Goal: Task Accomplishment & Management: Complete application form

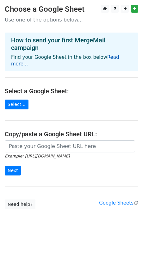
click at [106, 57] on link "Read more..." at bounding box center [65, 60] width 108 height 12
click at [14, 100] on link "Select..." at bounding box center [17, 105] width 24 height 10
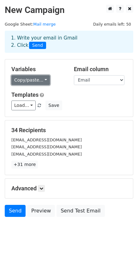
click at [35, 80] on link "Copy/paste..." at bounding box center [30, 80] width 39 height 10
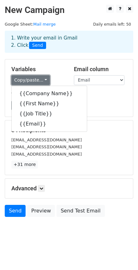
click at [35, 80] on link "Copy/paste..." at bounding box center [30, 80] width 39 height 10
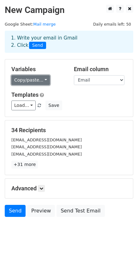
click at [41, 81] on link "Copy/paste..." at bounding box center [30, 80] width 39 height 10
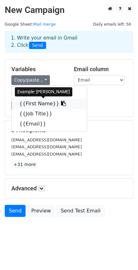
click at [44, 105] on link "{{First Name}}" at bounding box center [49, 104] width 75 height 10
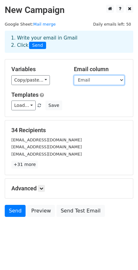
click at [91, 80] on select "Company Name First Name Job Title Email" at bounding box center [99, 80] width 51 height 10
click at [89, 81] on select "Company Name First Name Job Title Email" at bounding box center [99, 80] width 51 height 10
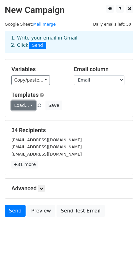
click at [25, 106] on link "Load..." at bounding box center [23, 106] width 24 height 10
click at [75, 100] on div "Templates Load... No templates saved Save" at bounding box center [69, 100] width 125 height 19
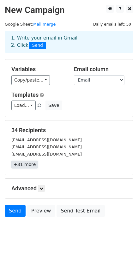
click at [32, 166] on link "+31 more" at bounding box center [24, 165] width 27 height 8
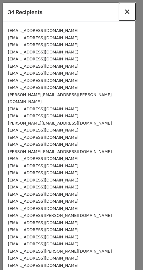
click at [124, 14] on span "×" at bounding box center [127, 11] width 6 height 9
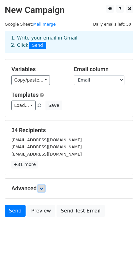
click at [41, 192] on link at bounding box center [41, 188] width 7 height 7
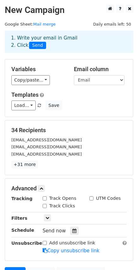
click at [45, 199] on input "Track Opens" at bounding box center [45, 199] width 4 height 4
checkbox input "true"
click at [45, 205] on input "Track Clicks" at bounding box center [45, 206] width 4 height 4
checkbox input "true"
click at [85, 92] on h5 "Templates" at bounding box center [69, 94] width 116 height 7
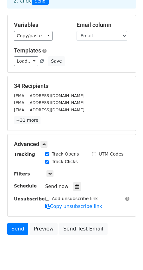
scroll to position [63, 0]
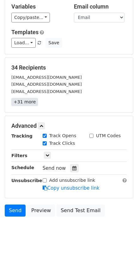
click at [30, 101] on link "+31 more" at bounding box center [24, 102] width 27 height 8
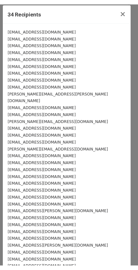
scroll to position [0, 0]
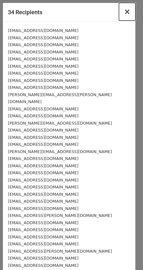
click at [124, 13] on span "×" at bounding box center [127, 11] width 6 height 9
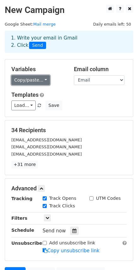
click at [40, 81] on link "Copy/paste..." at bounding box center [30, 80] width 39 height 10
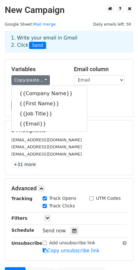
click at [56, 75] on div "Copy/paste... {{Company Name}} {{First Name}} {{Job Title}} {{Email}}" at bounding box center [37, 80] width 53 height 10
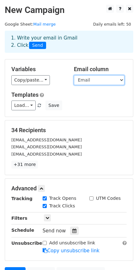
click at [89, 80] on select "Company Name First Name Job Title Email" at bounding box center [99, 80] width 51 height 10
click at [74, 75] on select "Company Name First Name Job Title Email" at bounding box center [99, 80] width 51 height 10
click at [87, 79] on select "Company Name First Name Job Title Email" at bounding box center [99, 80] width 51 height 10
select select "Email"
click at [74, 75] on select "Company Name First Name Job Title Email" at bounding box center [99, 80] width 51 height 10
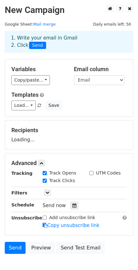
click at [68, 106] on div "Load... No templates saved Save" at bounding box center [69, 106] width 125 height 10
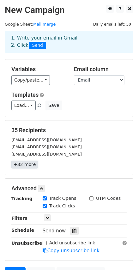
click at [28, 164] on link "+32 more" at bounding box center [24, 165] width 27 height 8
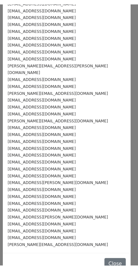
scroll to position [36, 0]
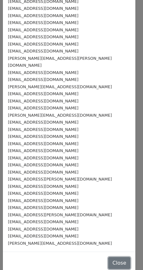
click at [109, 257] on button "Close" at bounding box center [119, 263] width 22 height 12
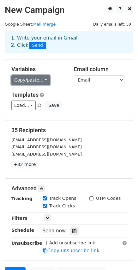
click at [42, 81] on link "Copy/paste..." at bounding box center [30, 80] width 39 height 10
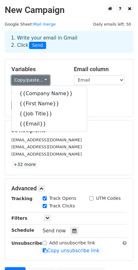
click at [42, 81] on link "Copy/paste..." at bounding box center [30, 80] width 39 height 10
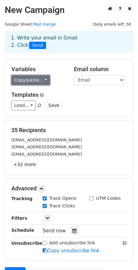
click at [43, 82] on link "Copy/paste..." at bounding box center [30, 80] width 39 height 10
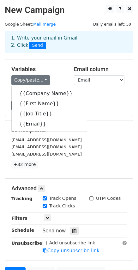
click at [101, 104] on div "Load... No templates saved Save" at bounding box center [69, 106] width 125 height 10
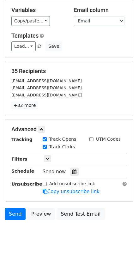
scroll to position [63, 0]
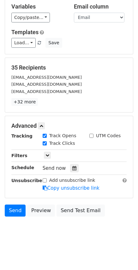
click at [92, 136] on input "UTM Codes" at bounding box center [92, 136] width 4 height 4
checkbox input "true"
click at [50, 156] on link at bounding box center [47, 155] width 7 height 7
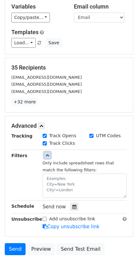
click at [50, 155] on link at bounding box center [47, 155] width 7 height 7
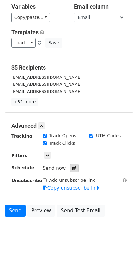
click at [72, 169] on icon at bounding box center [74, 168] width 4 height 4
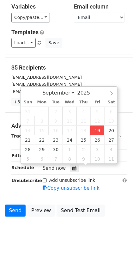
type input "2025-09-19 17:23"
type input "05"
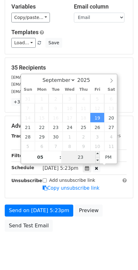
click at [86, 158] on input "23" at bounding box center [80, 157] width 39 height 13
type input "35"
type input "2025-09-19 17:35"
click at [112, 224] on div "Send on Sep 19 at 5:23pm Preview Send Test Email" at bounding box center [69, 220] width 138 height 30
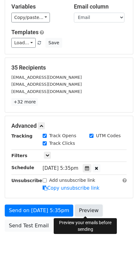
click at [84, 212] on link "Preview" at bounding box center [89, 211] width 28 height 12
click at [86, 211] on link "Preview" at bounding box center [89, 211] width 28 height 12
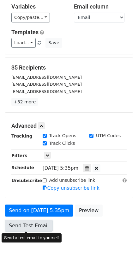
click at [37, 224] on link "Send Test Email" at bounding box center [29, 226] width 48 height 12
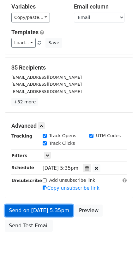
click at [53, 213] on link "Send on Sep 19 at 5:35pm" at bounding box center [39, 211] width 69 height 12
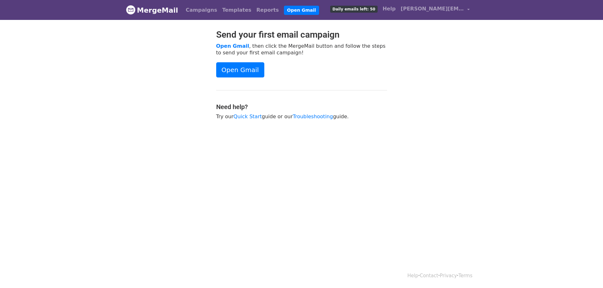
click at [508, 64] on body "MergeMail Campaigns Templates Reports Open Gmail Daily emails left: 50 Help enr…" at bounding box center [301, 76] width 603 height 152
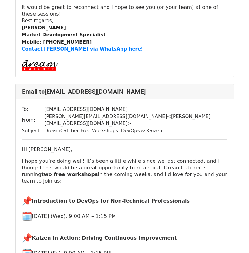
scroll to position [55, 0]
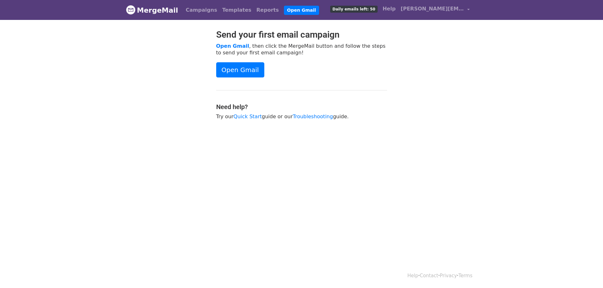
drag, startPoint x: 412, startPoint y: 79, endPoint x: 418, endPoint y: 63, distance: 17.3
click at [412, 79] on div "Send your first email campaign Open Gmail , then click the MergeMail button and…" at bounding box center [301, 77] width 361 height 97
click at [197, 8] on link "Campaigns" at bounding box center [201, 10] width 36 height 13
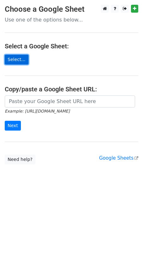
click at [11, 60] on link "Select..." at bounding box center [17, 60] width 24 height 10
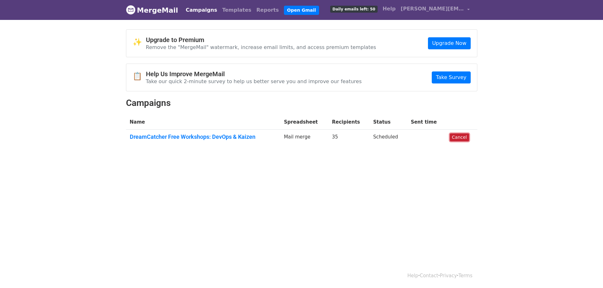
click at [454, 138] on link "Cancel" at bounding box center [459, 138] width 19 height 8
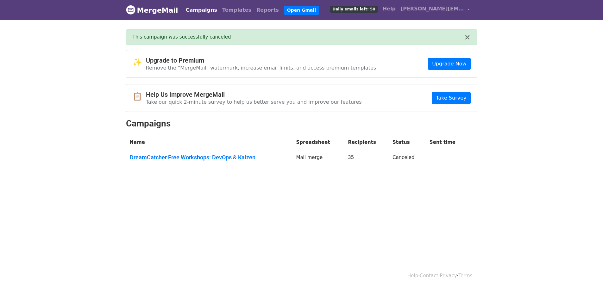
click at [272, 200] on html "MergeMail Campaigns Templates Reports Open Gmail Daily emails left: 50 Help enr…" at bounding box center [301, 144] width 603 height 288
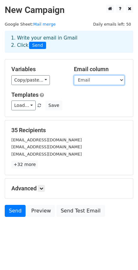
click at [82, 80] on select "Company Name First Name Job Title Email" at bounding box center [99, 80] width 51 height 10
drag, startPoint x: 82, startPoint y: 80, endPoint x: 76, endPoint y: 80, distance: 6.3
click at [82, 80] on select "Company Name First Name Job Title Email" at bounding box center [99, 80] width 51 height 10
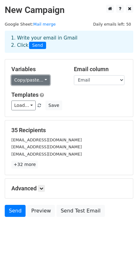
click at [36, 84] on link "Copy/paste..." at bounding box center [30, 80] width 39 height 10
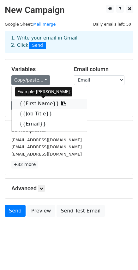
click at [35, 102] on link "{{First Name}}" at bounding box center [49, 104] width 75 height 10
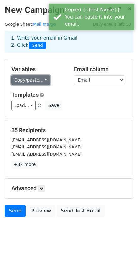
click at [32, 79] on link "Copy/paste..." at bounding box center [30, 80] width 39 height 10
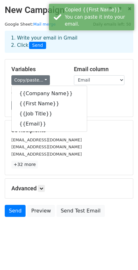
click at [92, 105] on div "Load... No templates saved Save" at bounding box center [69, 106] width 125 height 10
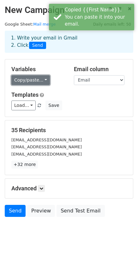
click at [41, 79] on link "Copy/paste..." at bounding box center [30, 80] width 39 height 10
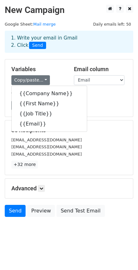
click at [97, 125] on div "35 Recipients azlina@nisseitm.com.my hum@magnustech.co nurulsyazwani-a@punchind…" at bounding box center [69, 148] width 128 height 54
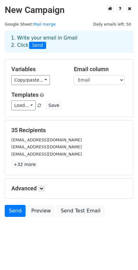
scroll to position [1, 0]
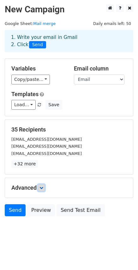
click at [43, 189] on icon at bounding box center [42, 188] width 4 height 4
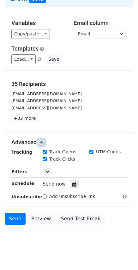
scroll to position [59, 0]
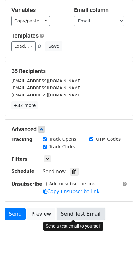
click at [67, 214] on link "Send Test Email" at bounding box center [81, 214] width 48 height 12
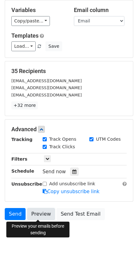
click at [37, 218] on link "Preview" at bounding box center [41, 214] width 28 height 12
click at [39, 216] on link "Preview" at bounding box center [41, 214] width 28 height 12
click at [35, 216] on link "Preview" at bounding box center [41, 214] width 28 height 12
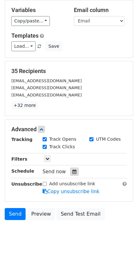
click at [72, 174] on icon at bounding box center [74, 172] width 4 height 4
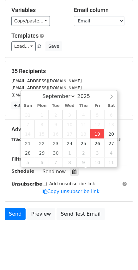
type input "2025-09-19 17:33"
type input "05"
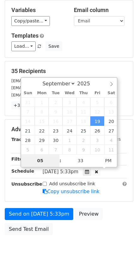
scroll to position [53, 0]
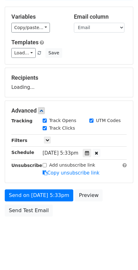
click at [117, 205] on div "Send on Sep 19 at 5:33pm Preview Send Test Email" at bounding box center [69, 205] width 138 height 30
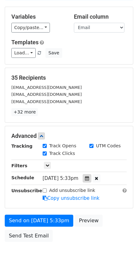
click at [89, 178] on icon at bounding box center [87, 178] width 4 height 4
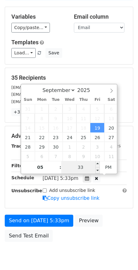
click at [85, 166] on input "33" at bounding box center [80, 167] width 39 height 13
type input "40"
type input "2025-09-19 17:40"
click at [98, 240] on div "Send on Sep 19 at 5:33pm Preview Send Test Email" at bounding box center [69, 230] width 138 height 30
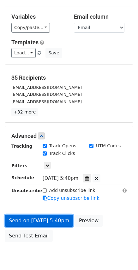
click at [50, 220] on link "Send on Sep 19 at 5:40pm" at bounding box center [39, 221] width 69 height 12
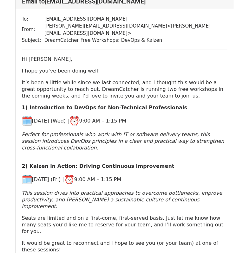
scroll to position [95, 0]
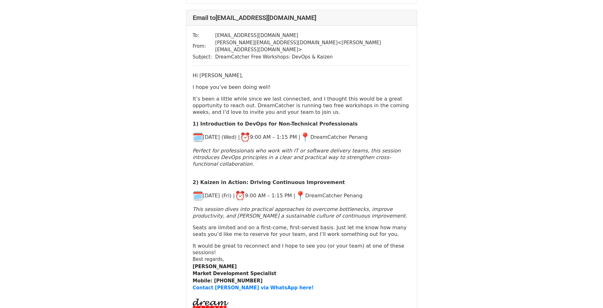
scroll to position [348, 0]
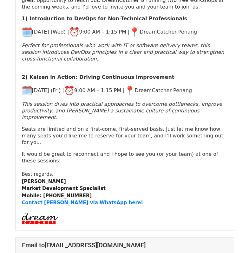
scroll to position [855, 0]
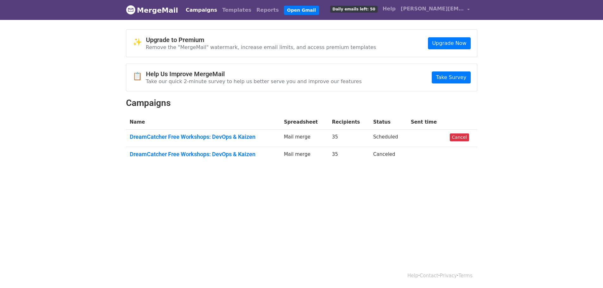
click at [382, 156] on td "Canceled" at bounding box center [388, 155] width 38 height 17
click at [249, 134] on link "DreamCatcher Free Workshops: DevOps & Kaizen" at bounding box center [203, 137] width 147 height 7
